Goal: Register for event/course

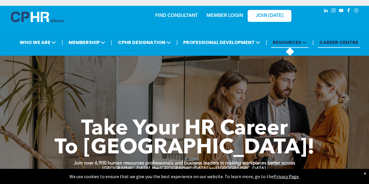
scroll to position [11, 0]
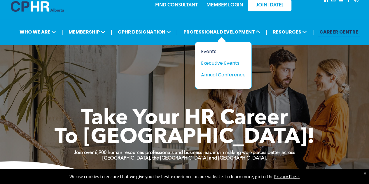
click at [215, 50] on div "Events" at bounding box center [221, 51] width 40 height 7
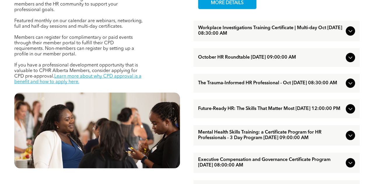
scroll to position [245, 0]
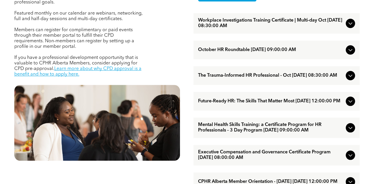
click at [351, 51] on icon at bounding box center [351, 50] width 4 height 2
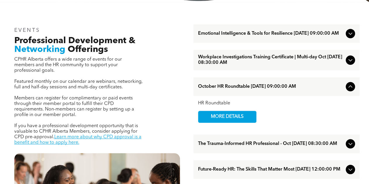
scroll to position [164, 0]
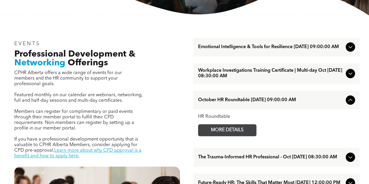
click at [223, 133] on span "MORE DETAILS" at bounding box center [227, 130] width 46 height 11
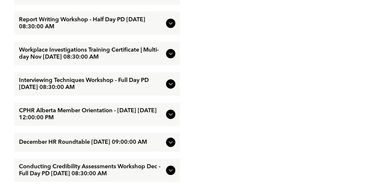
scroll to position [1028, 0]
